Goal: Task Accomplishment & Management: Use online tool/utility

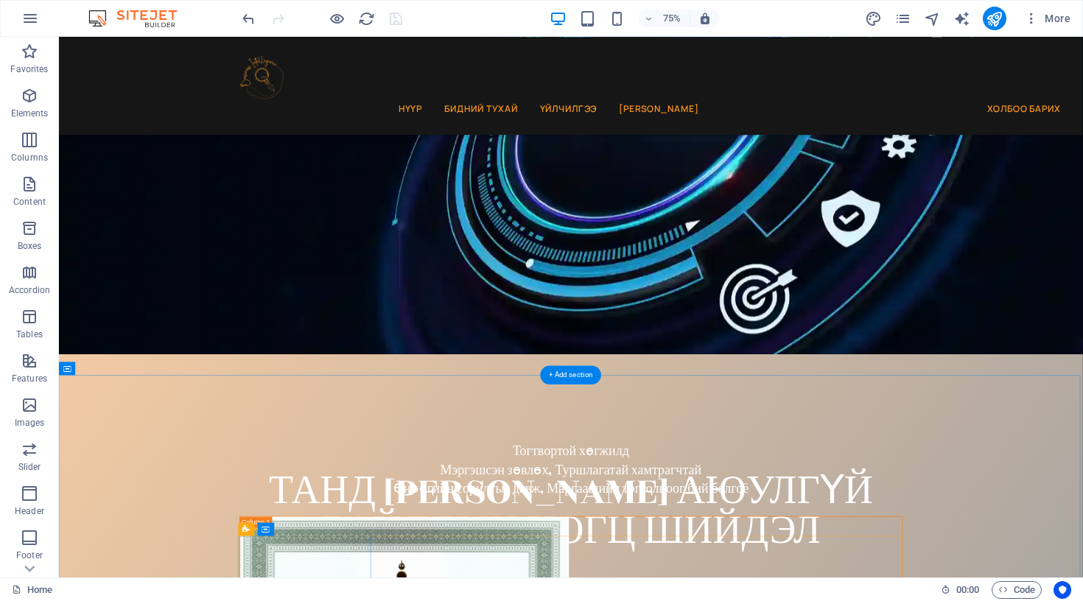
scroll to position [175, 0]
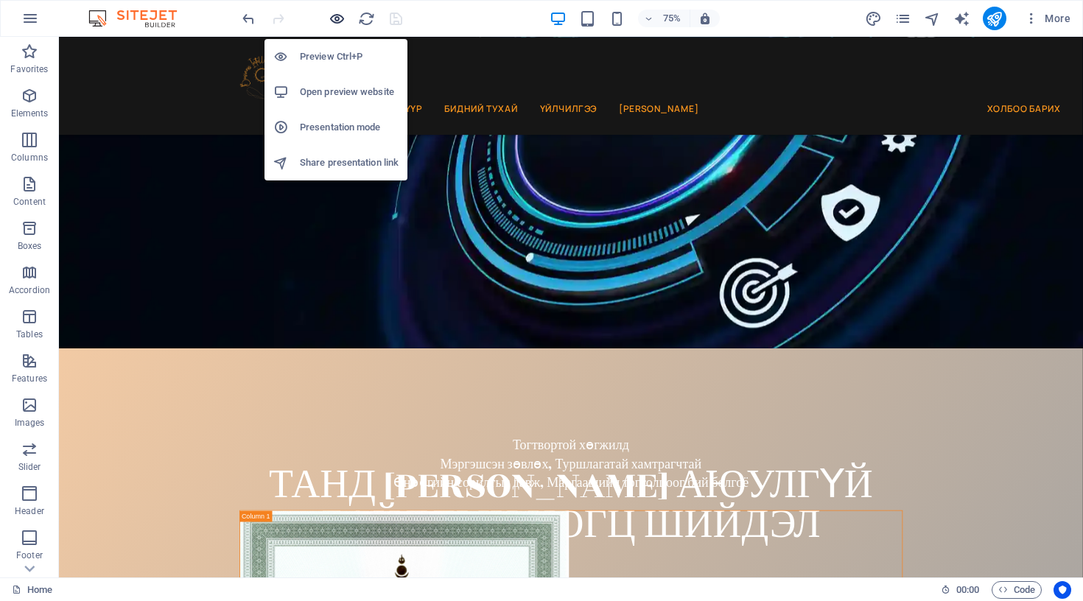
click at [340, 18] on icon "button" at bounding box center [337, 18] width 17 height 17
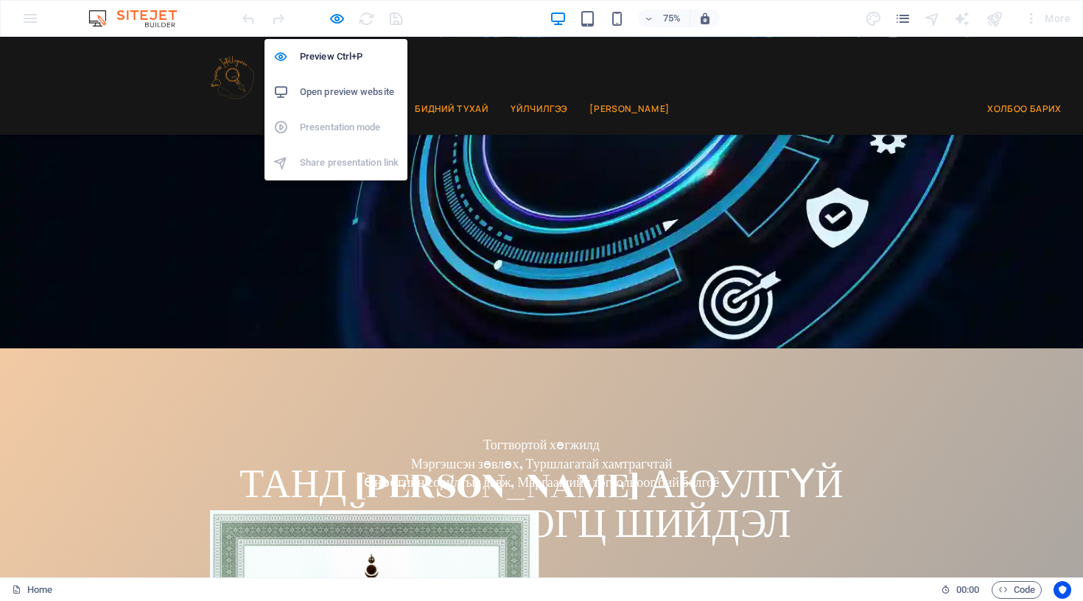
click at [316, 90] on h6 "Open preview website" at bounding box center [349, 92] width 99 height 18
click at [343, 16] on icon "button" at bounding box center [337, 18] width 17 height 17
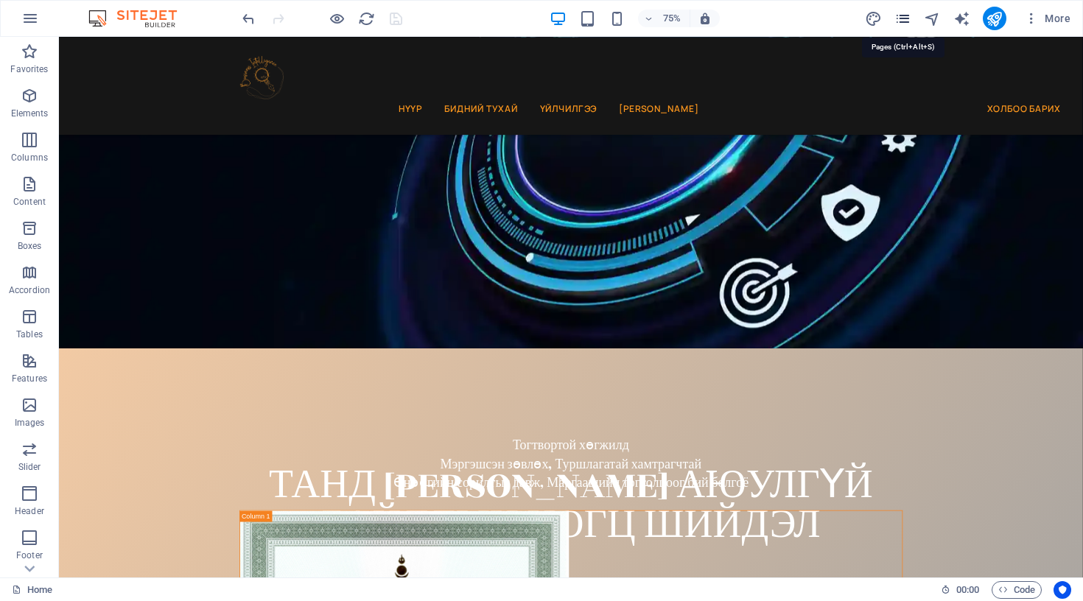
click at [902, 19] on icon "pages" at bounding box center [902, 18] width 17 height 17
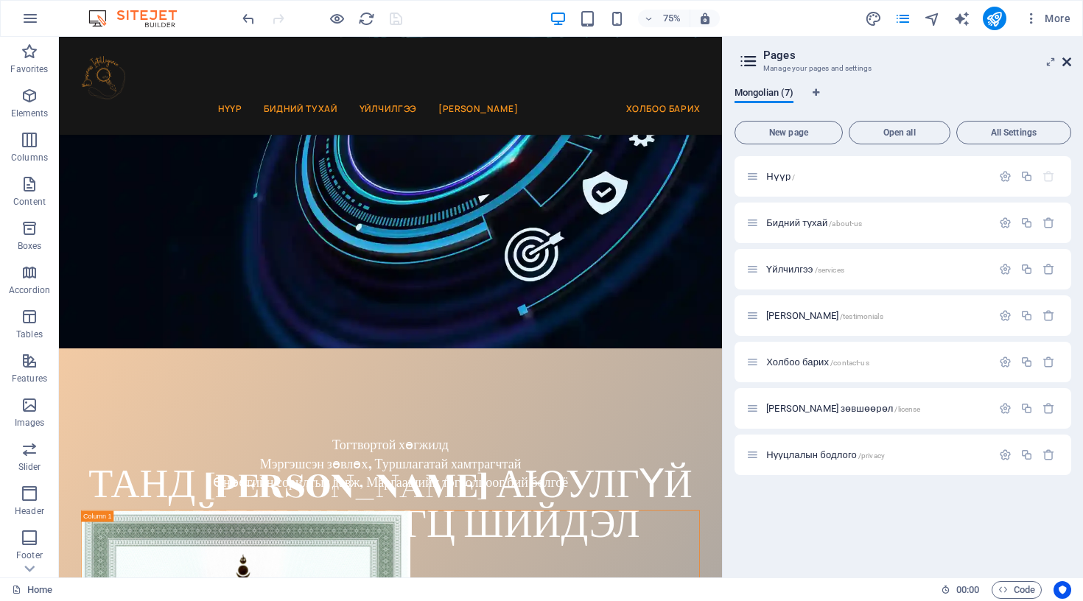
click at [1065, 59] on icon at bounding box center [1066, 62] width 9 height 12
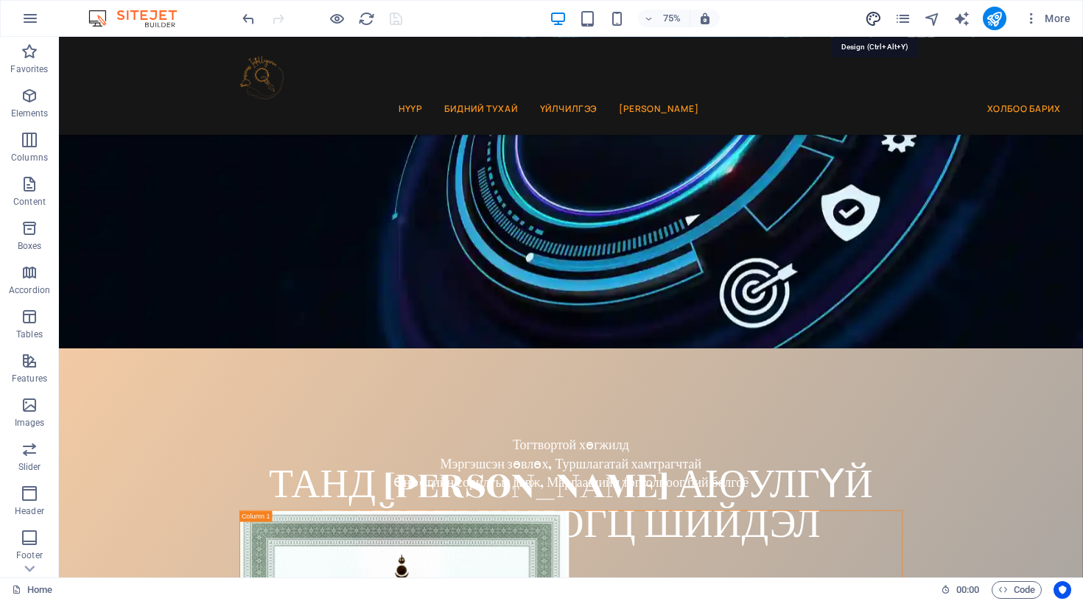
click at [869, 18] on icon "design" at bounding box center [873, 18] width 17 height 17
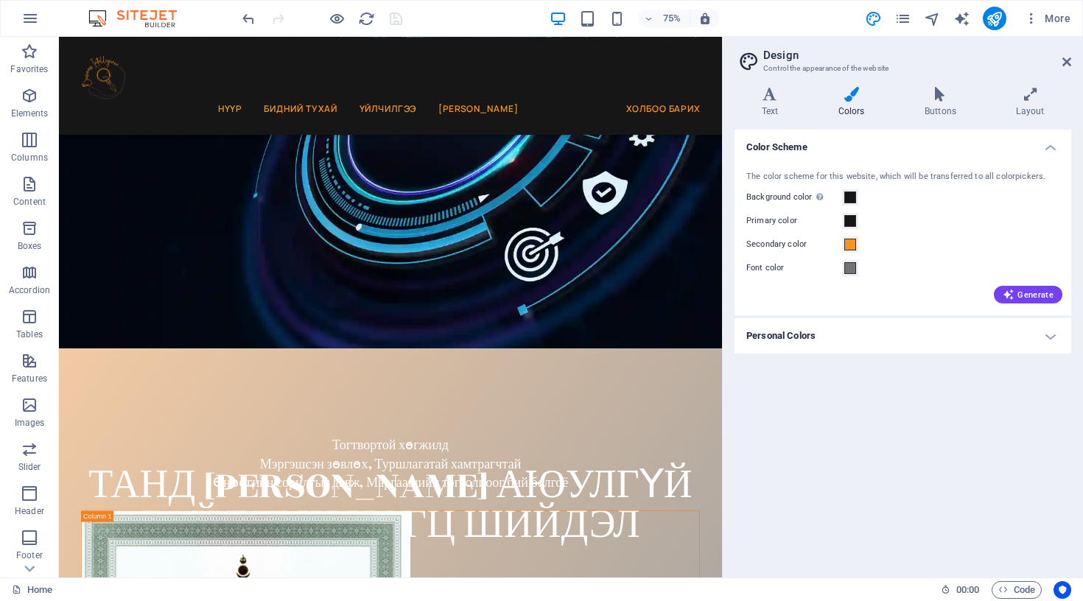
click at [939, 119] on div "Text Colors Buttons Layout Text Standard Bold Links Font color Font Manrope Fon…" at bounding box center [903, 326] width 337 height 479
click at [934, 100] on icon at bounding box center [939, 94] width 85 height 15
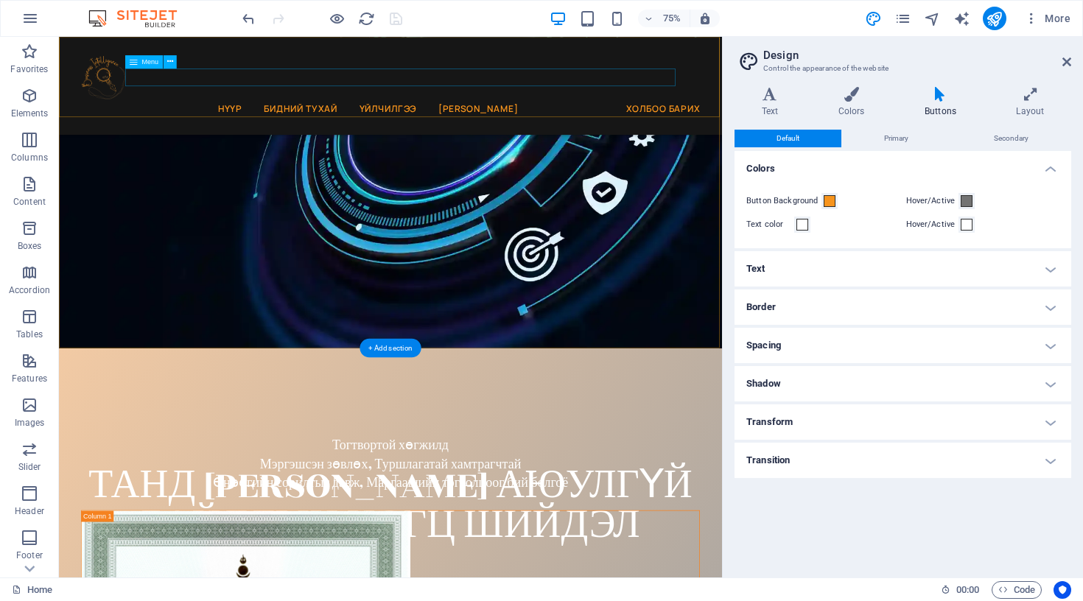
click at [229, 120] on nav "Нүүр Бидний тухай Үйлчилгээ [PERSON_NAME]" at bounding box center [486, 132] width 796 height 24
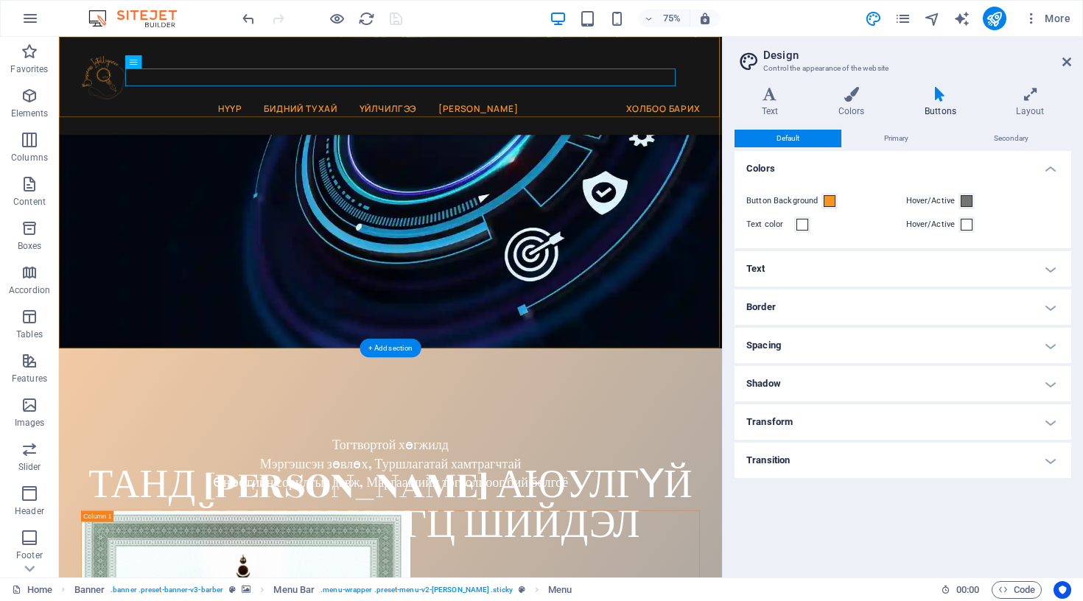
click at [237, 61] on div "Нүүр Бидний тухай Үйлчилгээ [PERSON_NAME]" at bounding box center [501, 102] width 884 height 130
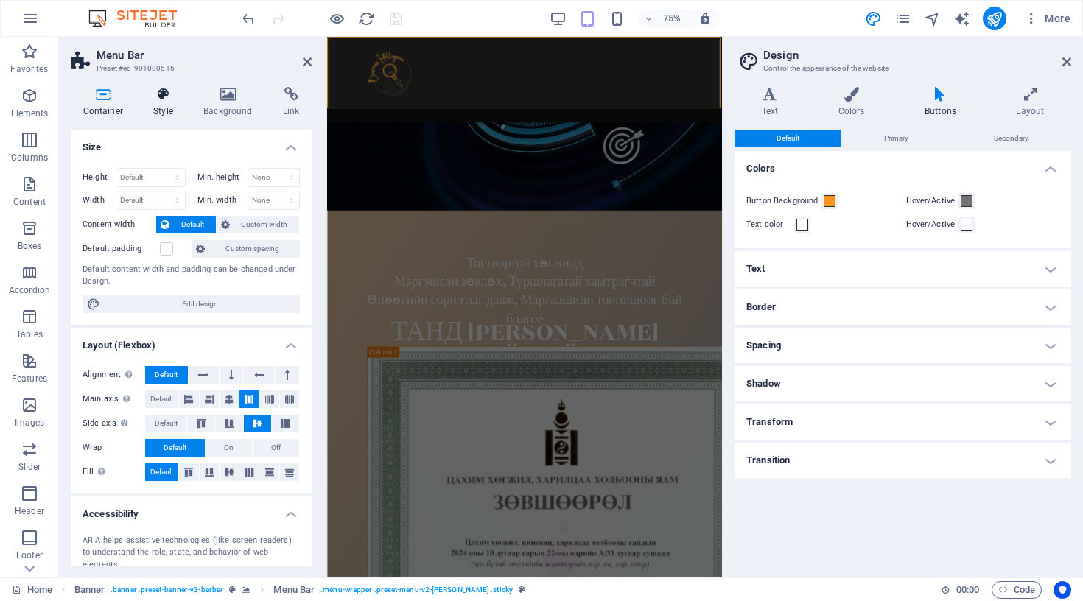
click at [148, 96] on icon at bounding box center [163, 94] width 44 height 15
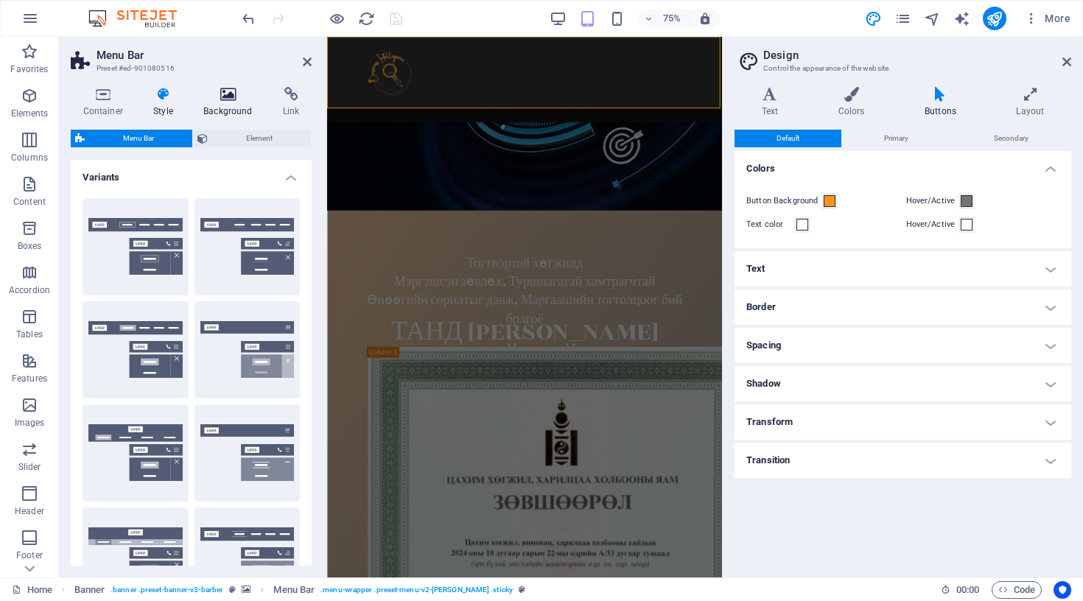
click at [222, 102] on h4 "Background" at bounding box center [232, 102] width 80 height 31
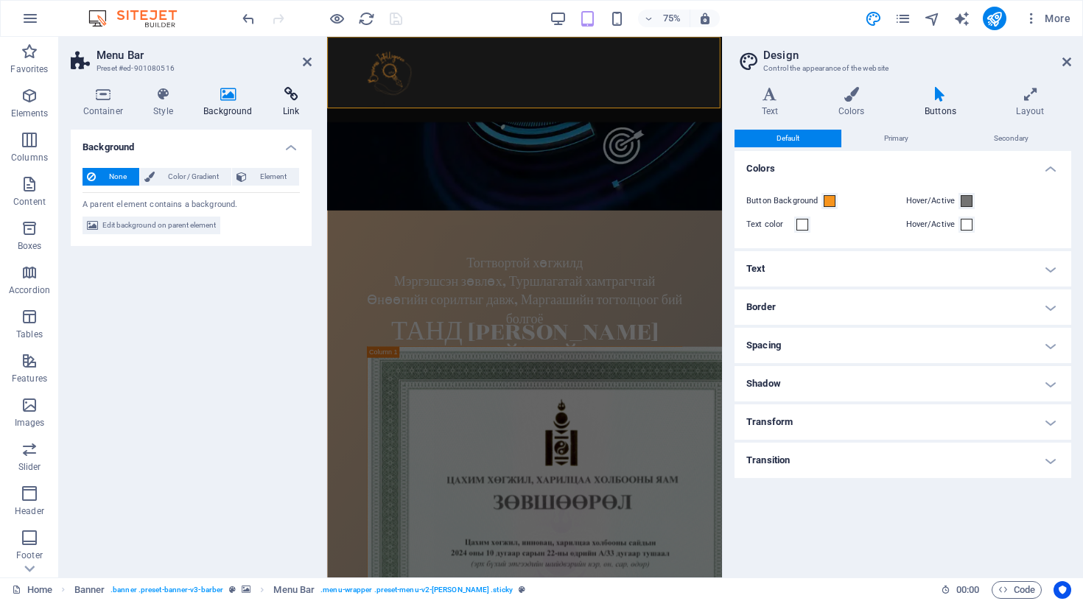
click at [288, 105] on h4 "Link" at bounding box center [290, 102] width 41 height 31
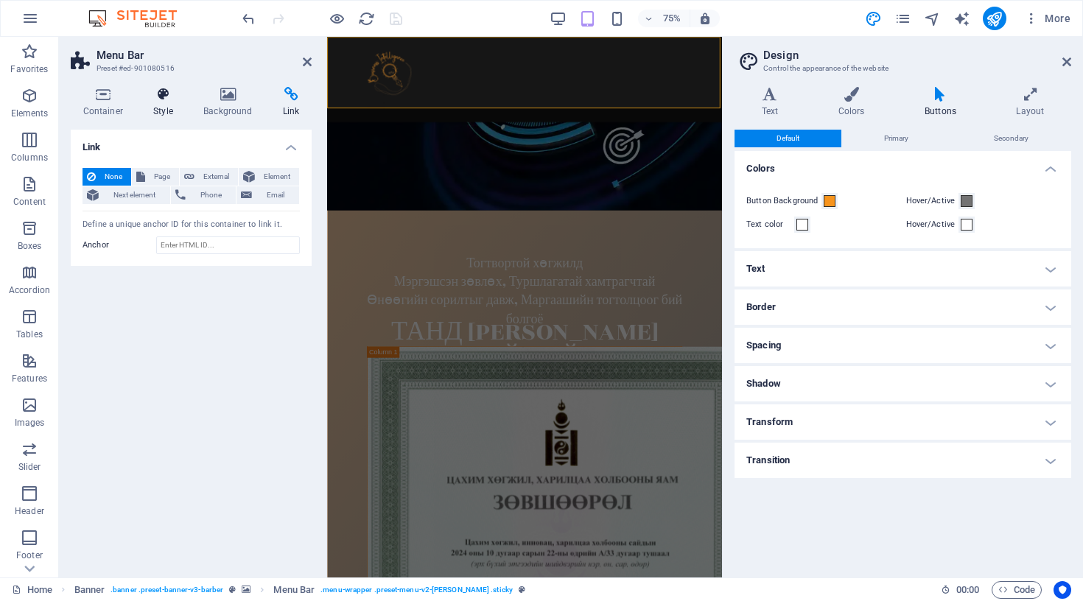
click at [156, 103] on h4 "Style" at bounding box center [166, 102] width 50 height 31
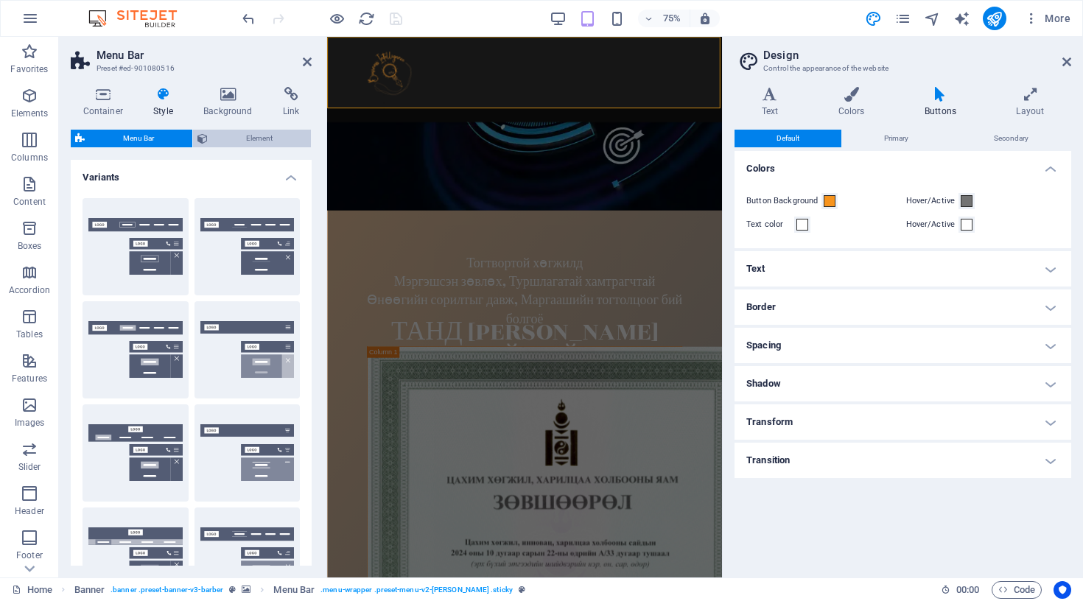
click at [237, 140] on span "Element" at bounding box center [259, 139] width 94 height 18
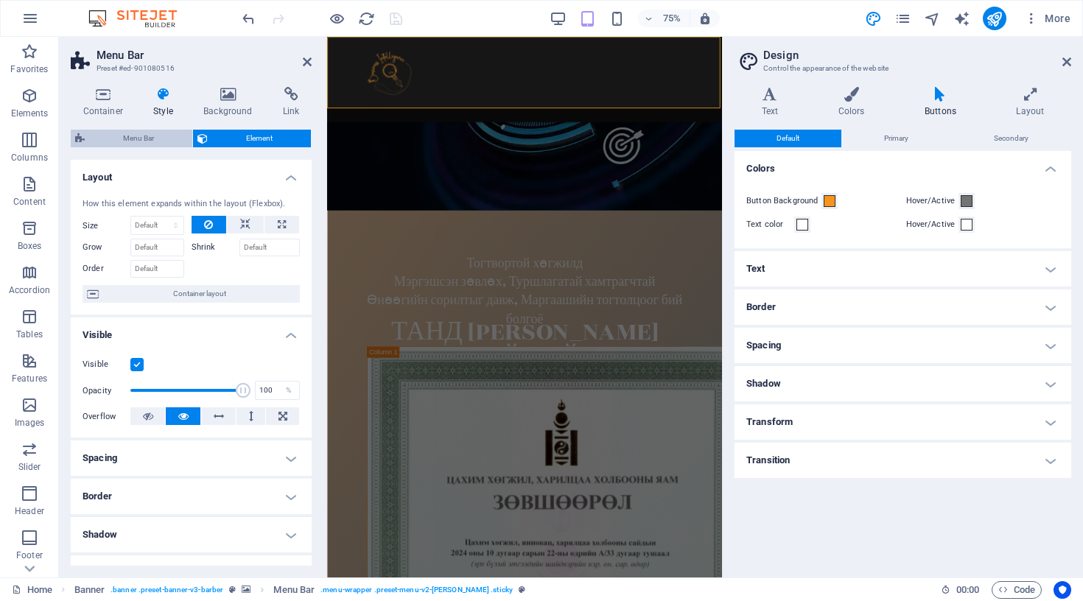
click at [152, 141] on span "Menu Bar" at bounding box center [138, 139] width 99 height 18
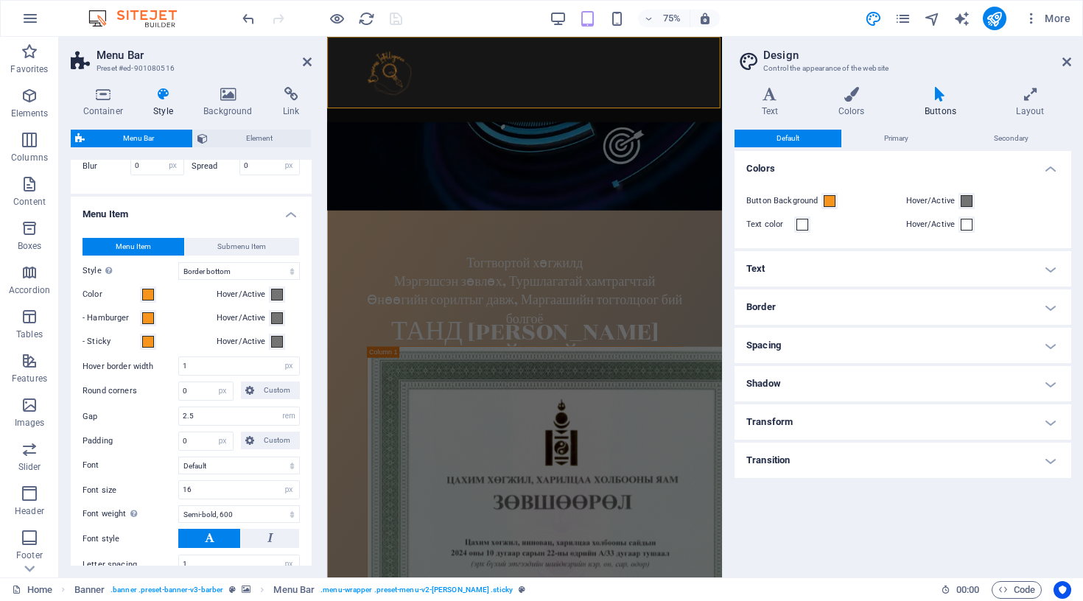
scroll to position [900, 0]
click at [232, 247] on span "Submenu Item" at bounding box center [241, 248] width 49 height 18
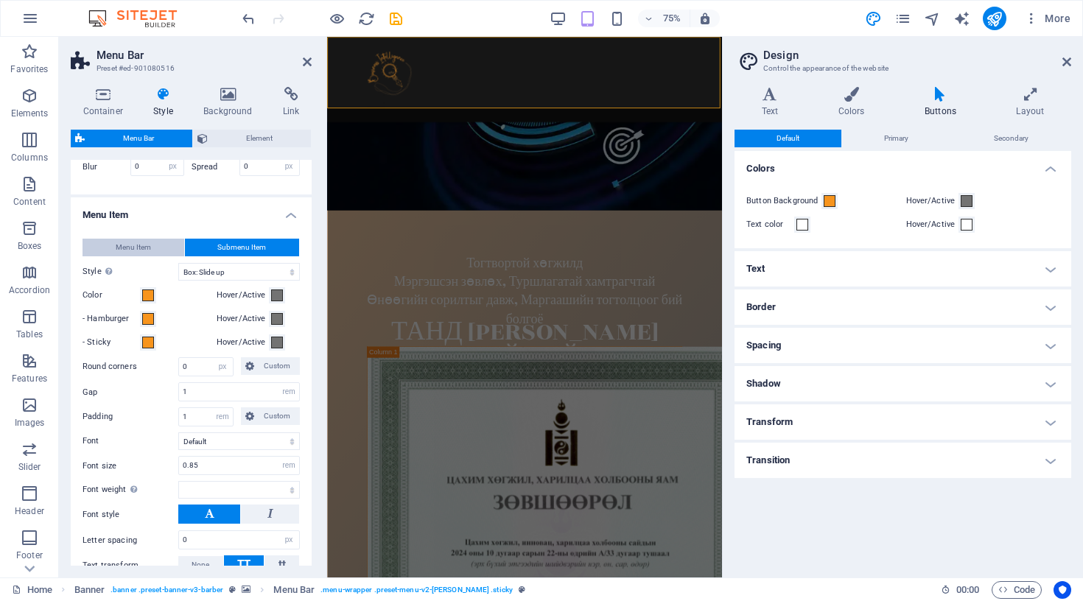
click at [128, 251] on span "Menu Item" at bounding box center [133, 248] width 35 height 18
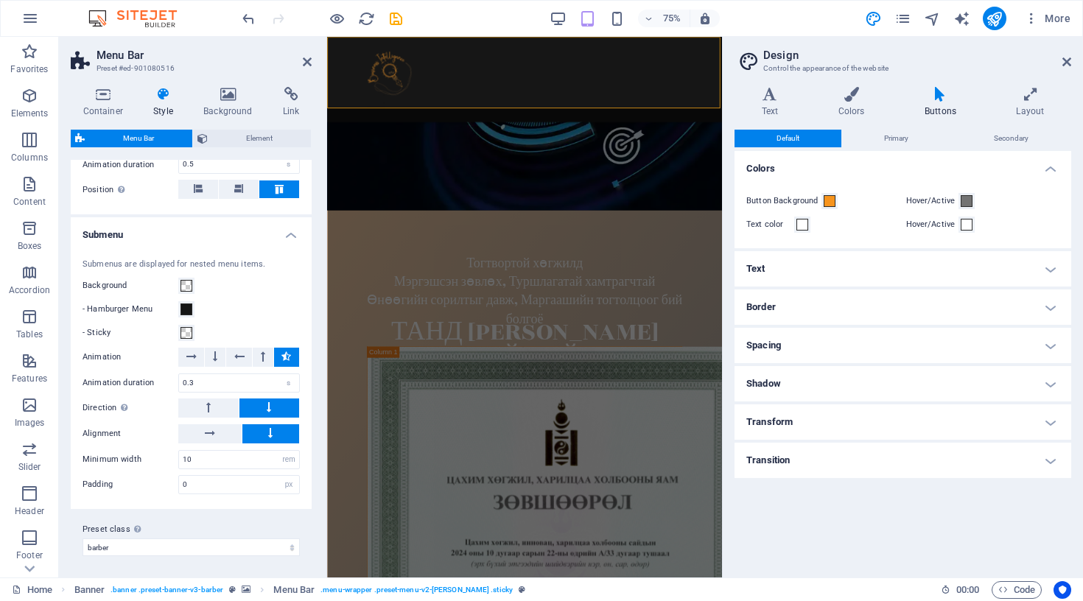
scroll to position [1832, 0]
